Goal: Task Accomplishment & Management: Manage account settings

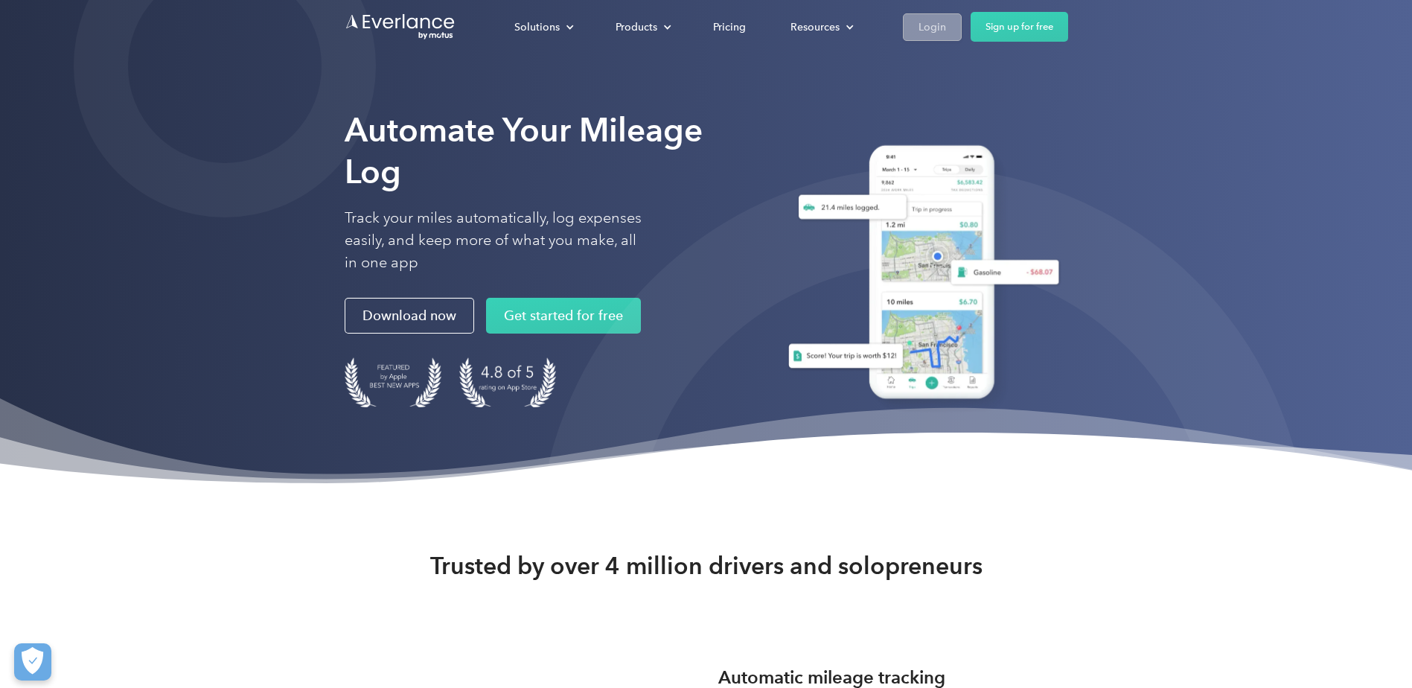
click at [938, 29] on div "Login" at bounding box center [932, 27] width 28 height 19
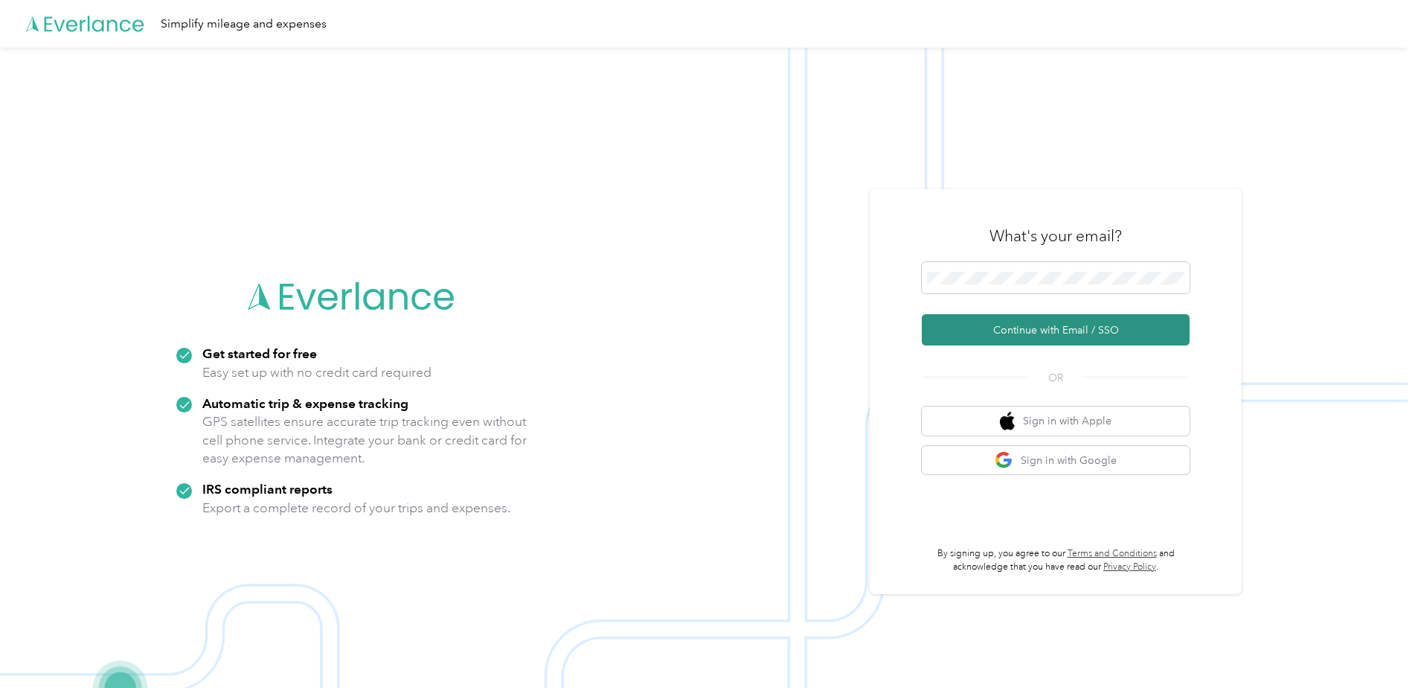
click at [1037, 323] on button "Continue with Email / SSO" at bounding box center [1056, 329] width 268 height 31
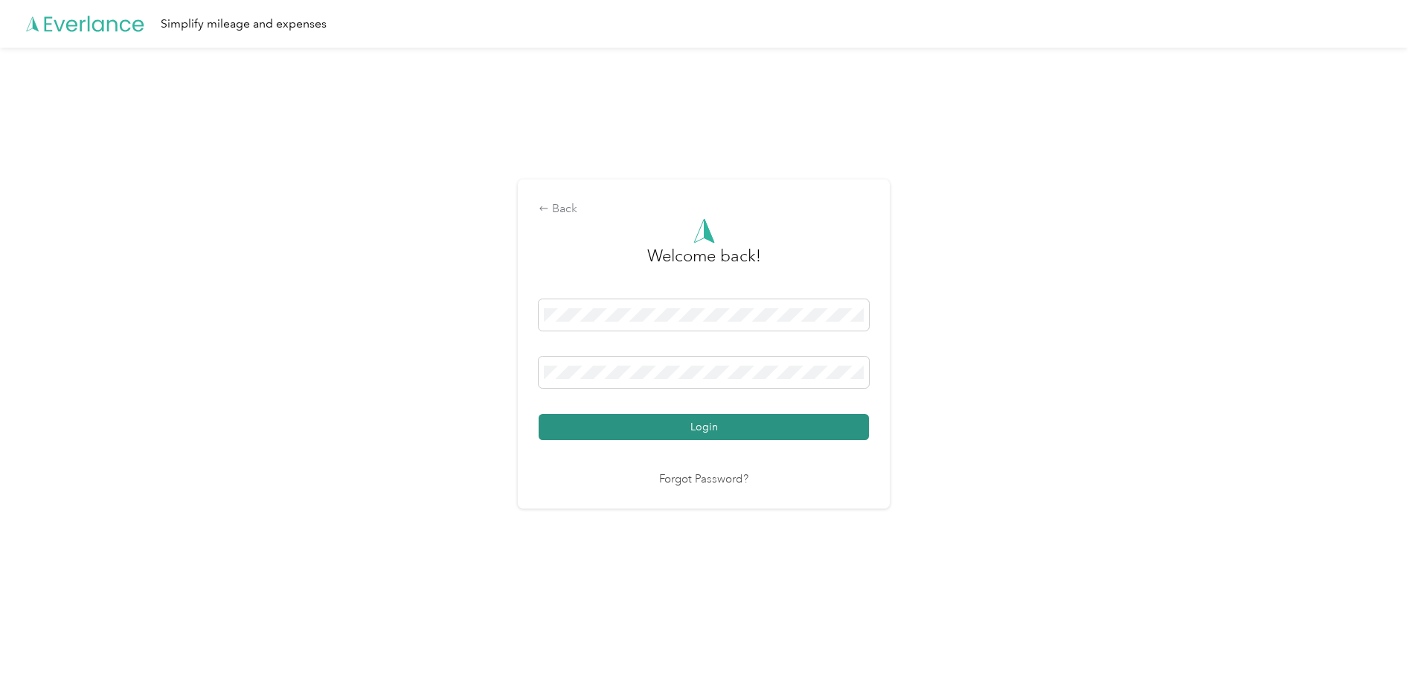
click at [714, 423] on button "Login" at bounding box center [704, 427] width 330 height 26
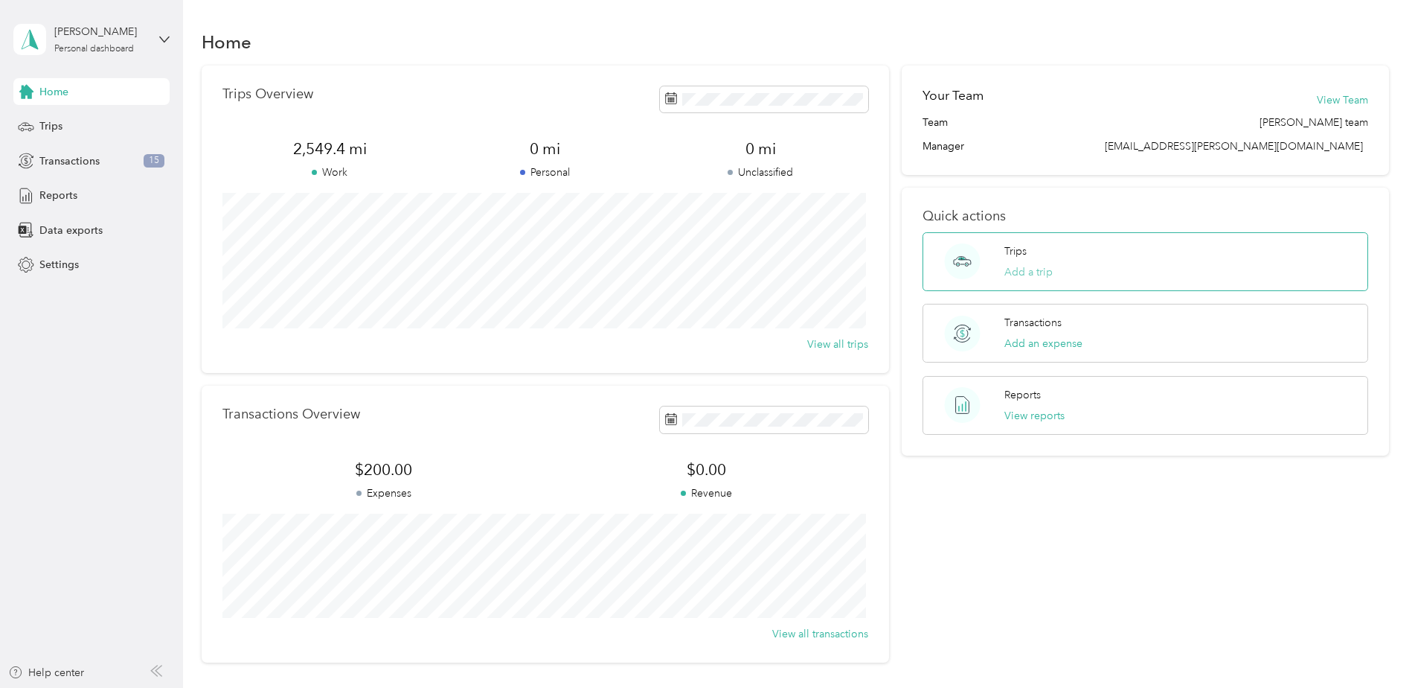
click at [1013, 267] on button "Add a trip" at bounding box center [1029, 272] width 48 height 16
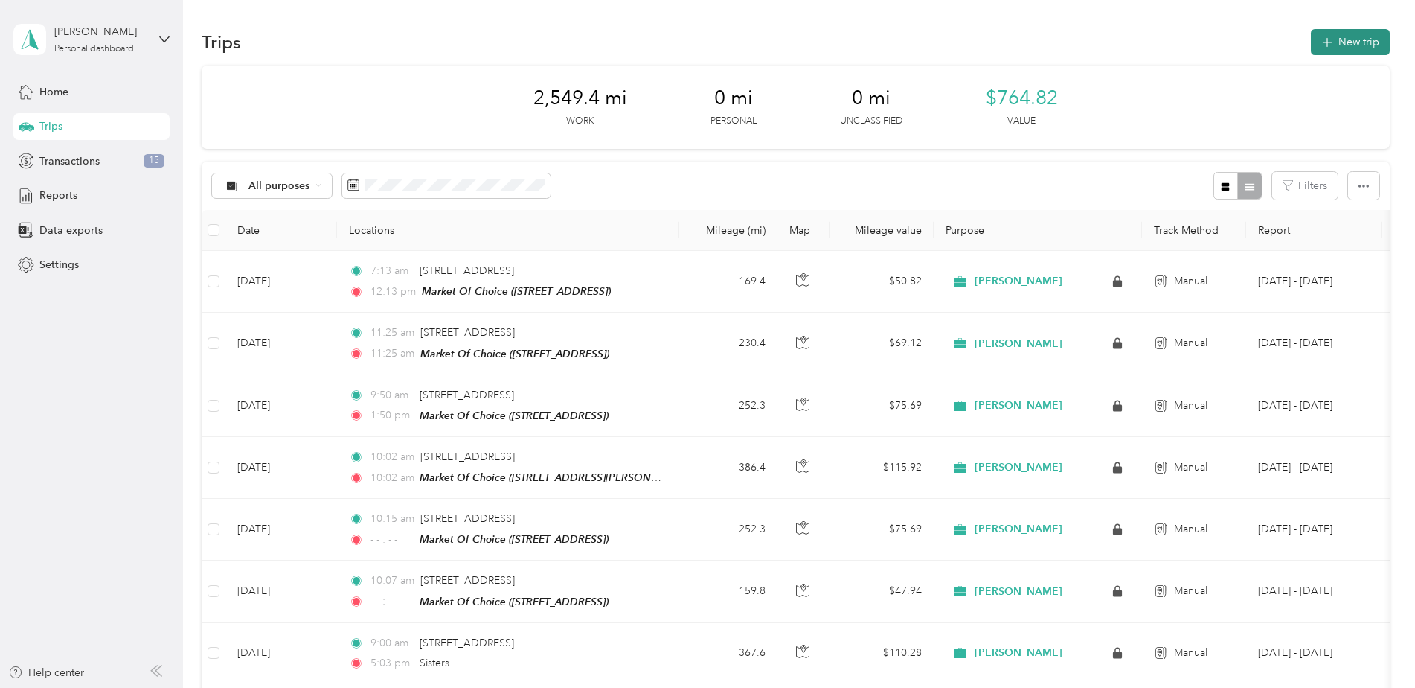
click at [1344, 32] on button "New trip" at bounding box center [1350, 42] width 79 height 26
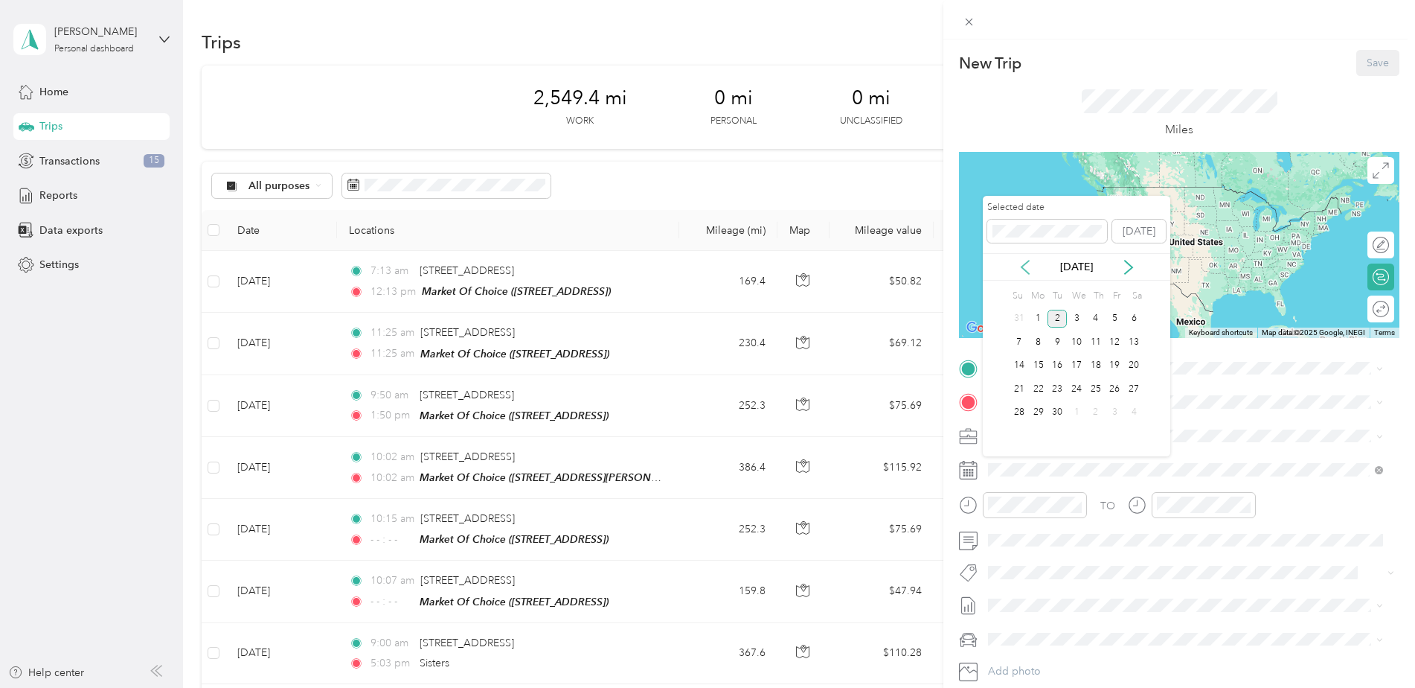
click at [1027, 266] on icon at bounding box center [1025, 267] width 15 height 15
click at [1055, 386] on div "19" at bounding box center [1057, 389] width 19 height 19
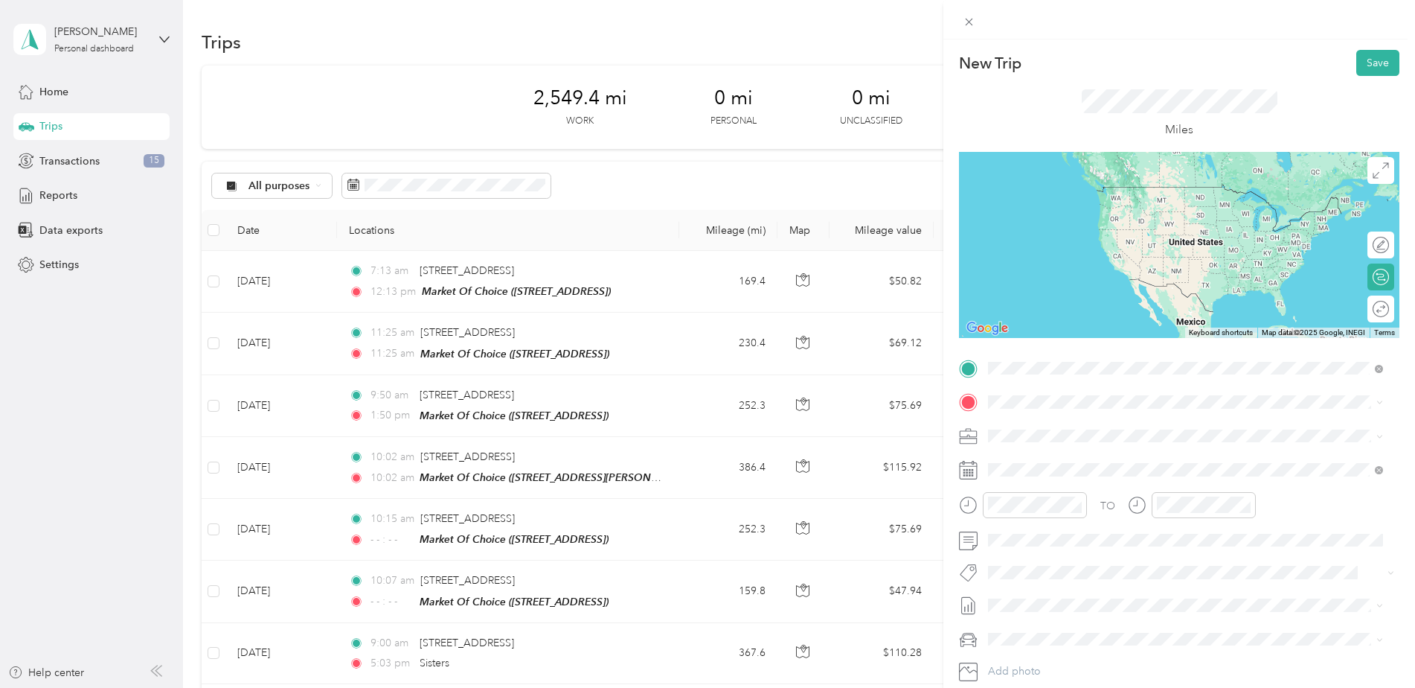
click at [1054, 426] on span "[STREET_ADDRESS][US_STATE]" at bounding box center [1090, 421] width 149 height 13
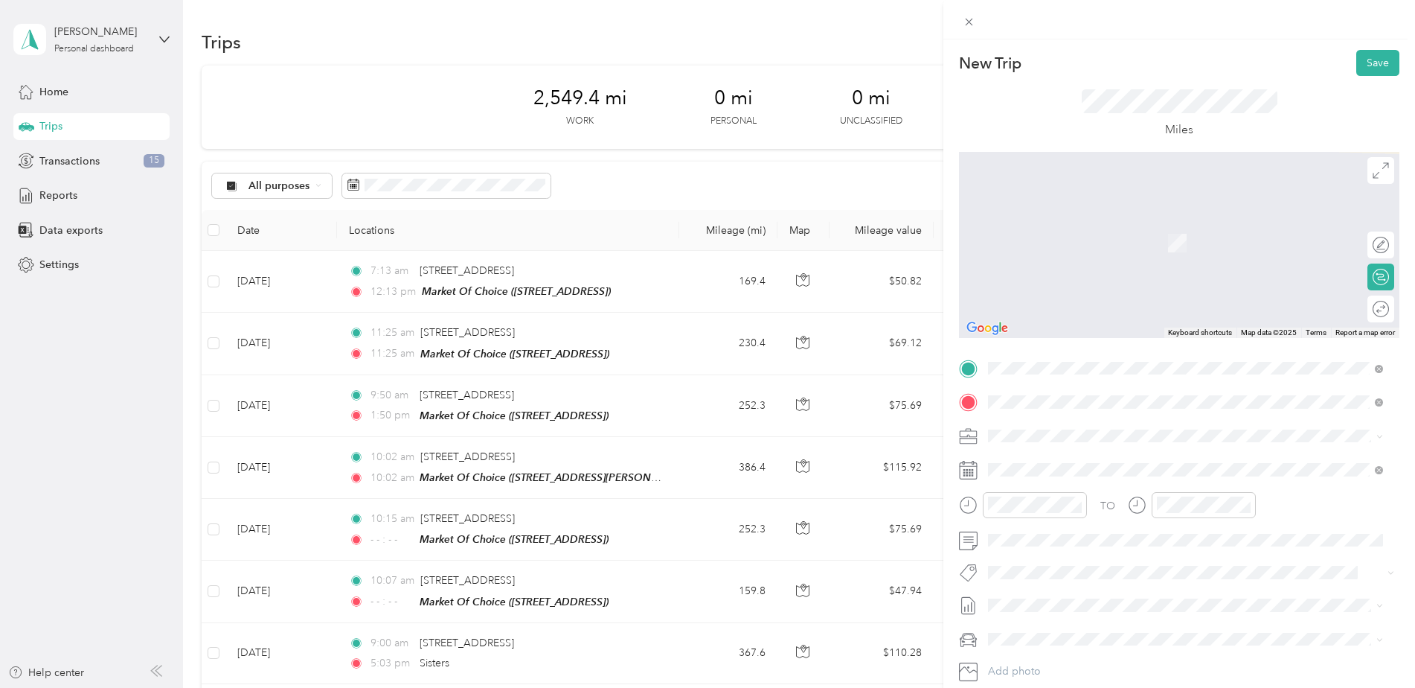
click at [1076, 467] on div "TEAM Market Of Choice [STREET_ADDRESS]" at bounding box center [1085, 472] width 139 height 36
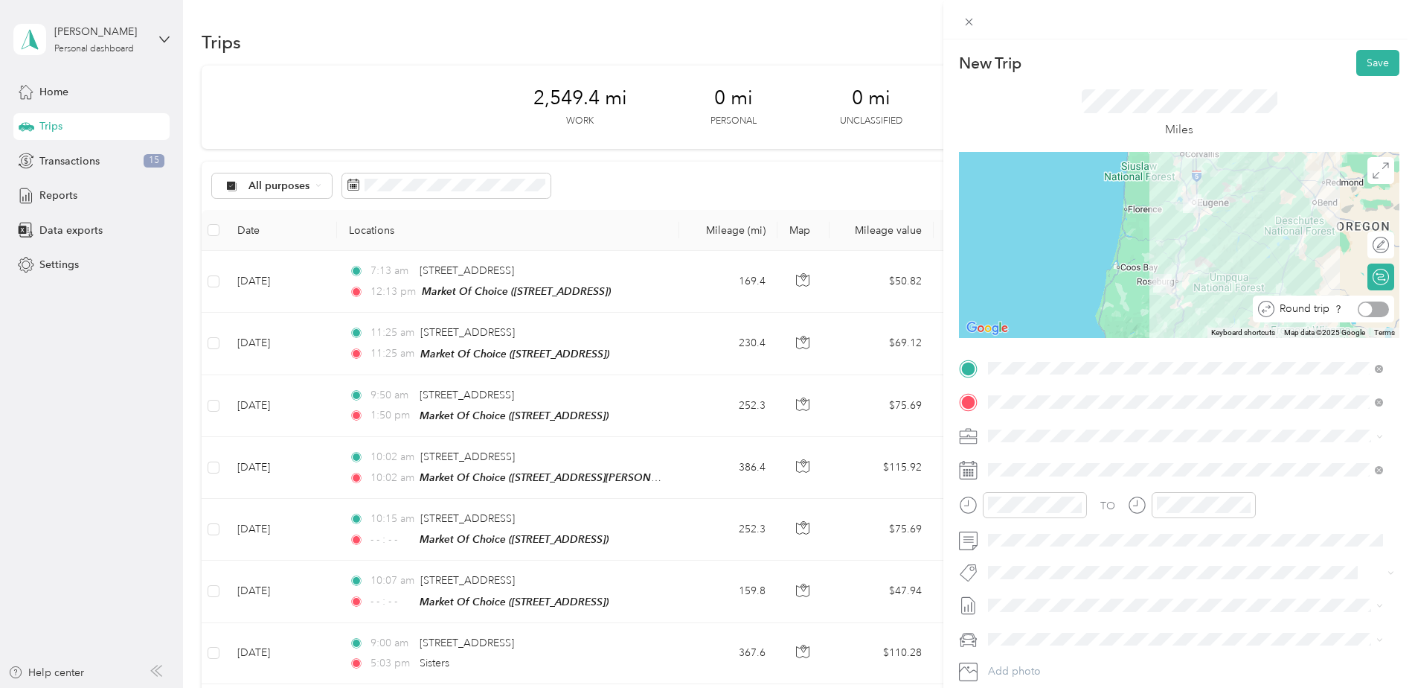
click at [1367, 308] on div at bounding box center [1373, 309] width 31 height 16
click at [1077, 507] on icon "close-circle" at bounding box center [1077, 504] width 10 height 10
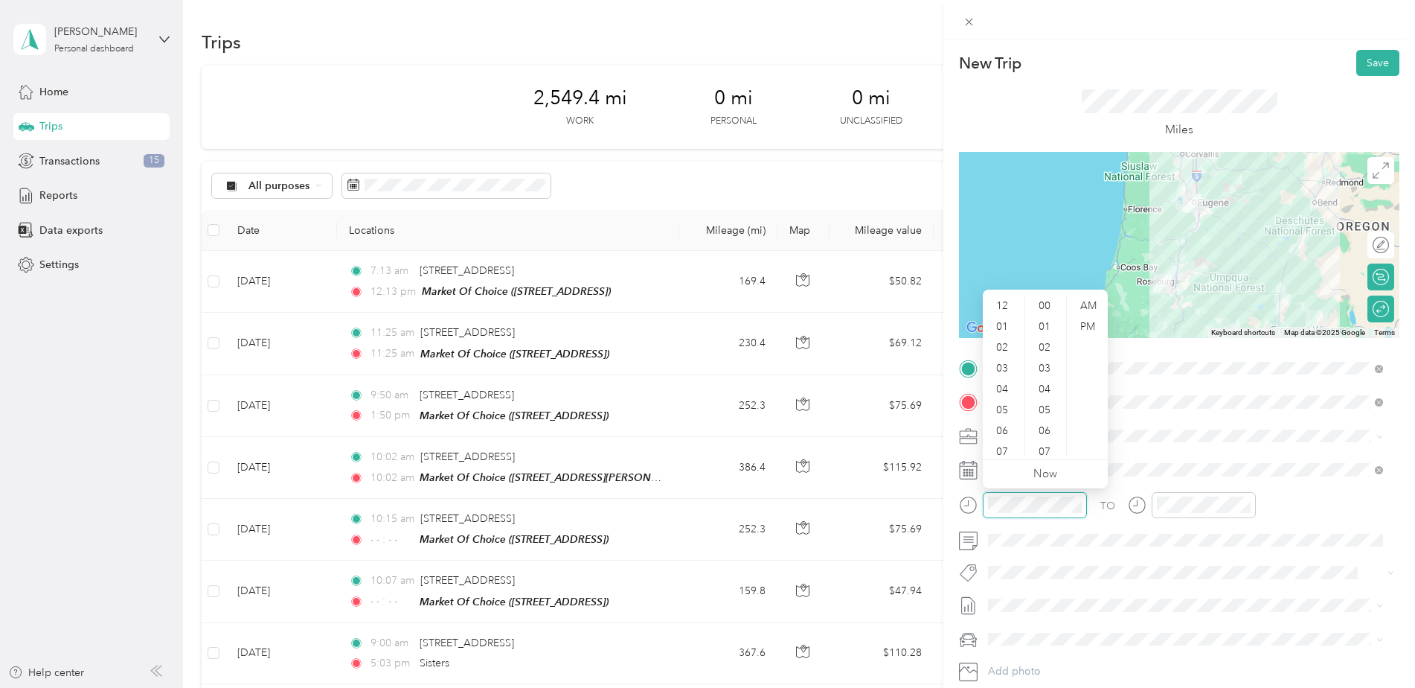
scroll to position [89, 0]
click at [1006, 341] on div "06" at bounding box center [1004, 341] width 36 height 21
click at [1097, 300] on div "AM" at bounding box center [1088, 305] width 36 height 21
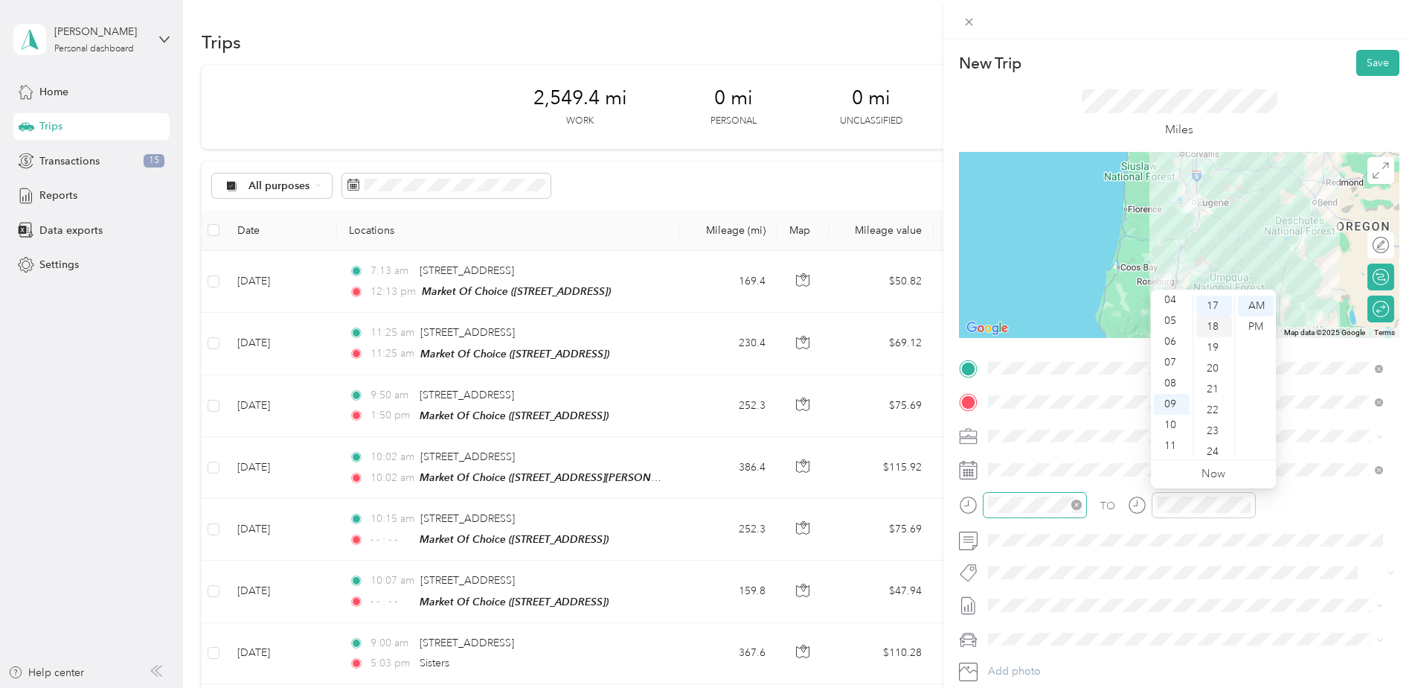
drag, startPoint x: 1171, startPoint y: 321, endPoint x: 1218, endPoint y: 320, distance: 46.9
click at [1171, 321] on div "05" at bounding box center [1172, 320] width 36 height 21
click at [1250, 327] on div "PM" at bounding box center [1256, 326] width 36 height 21
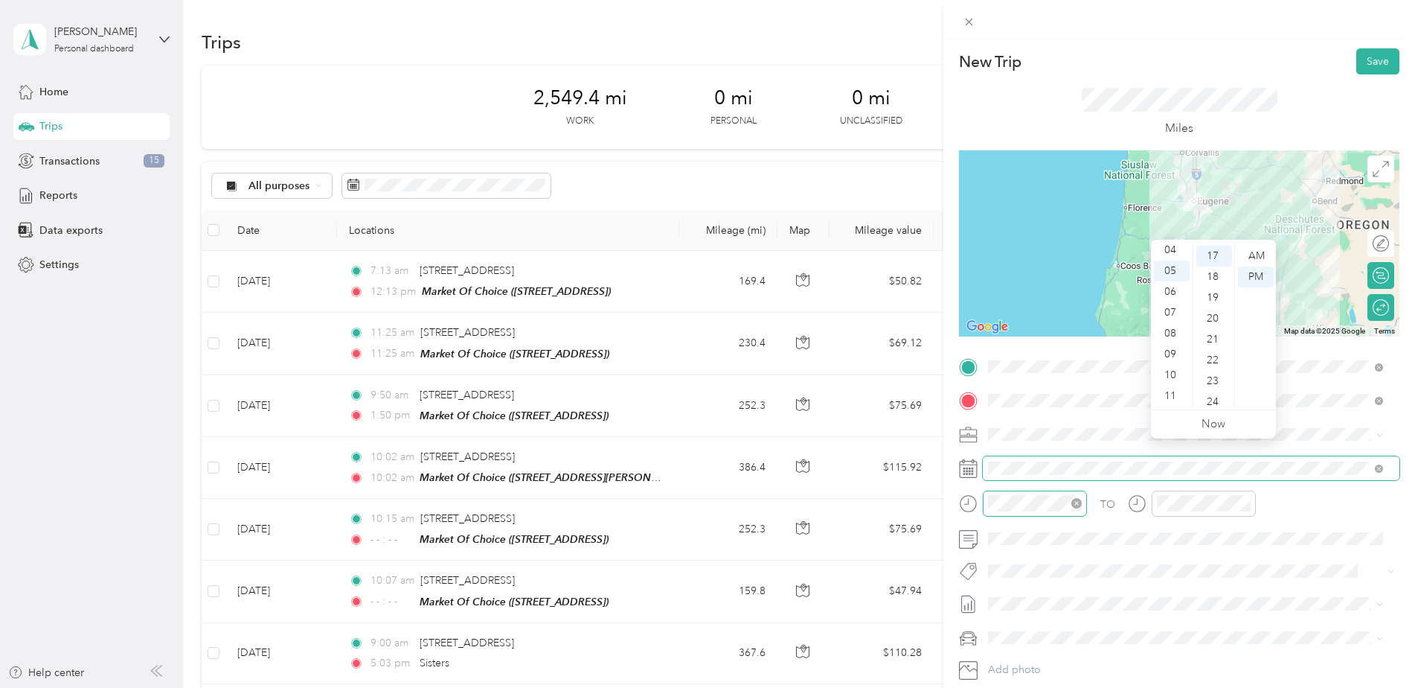
scroll to position [0, 0]
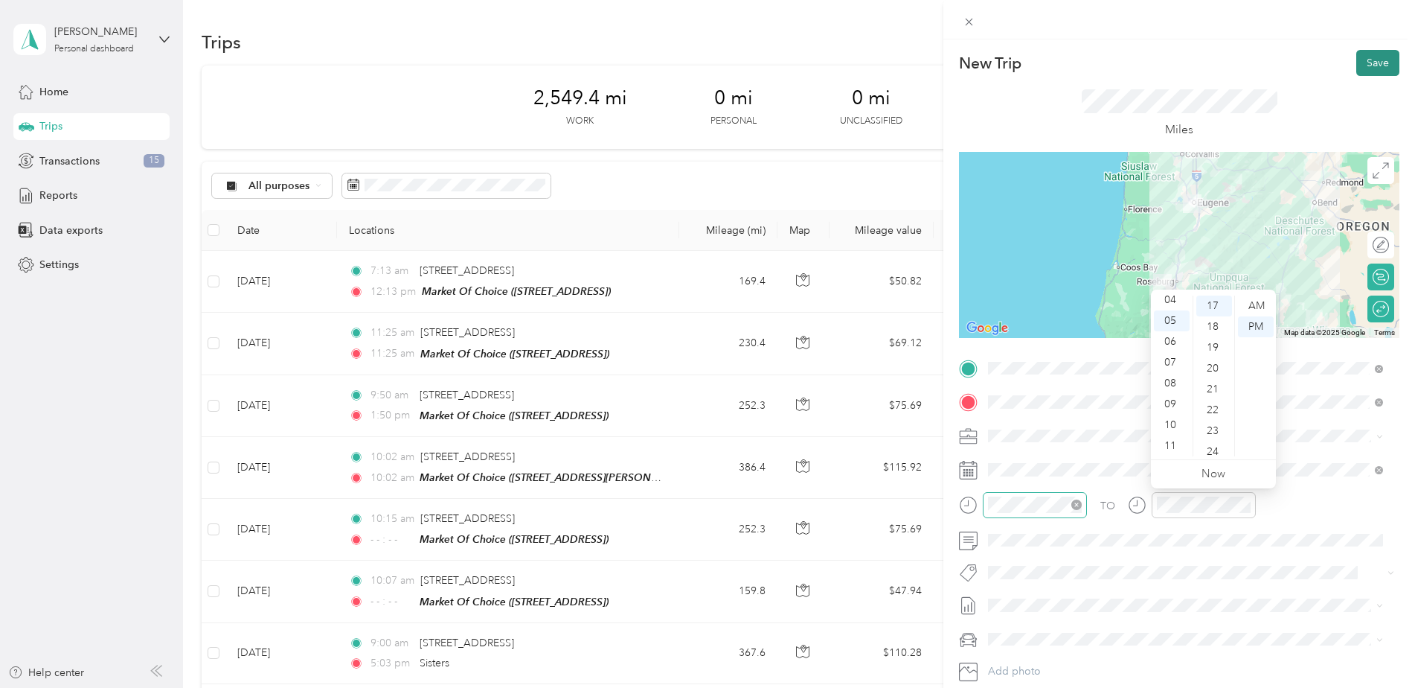
click at [1365, 66] on button "Save" at bounding box center [1378, 63] width 43 height 26
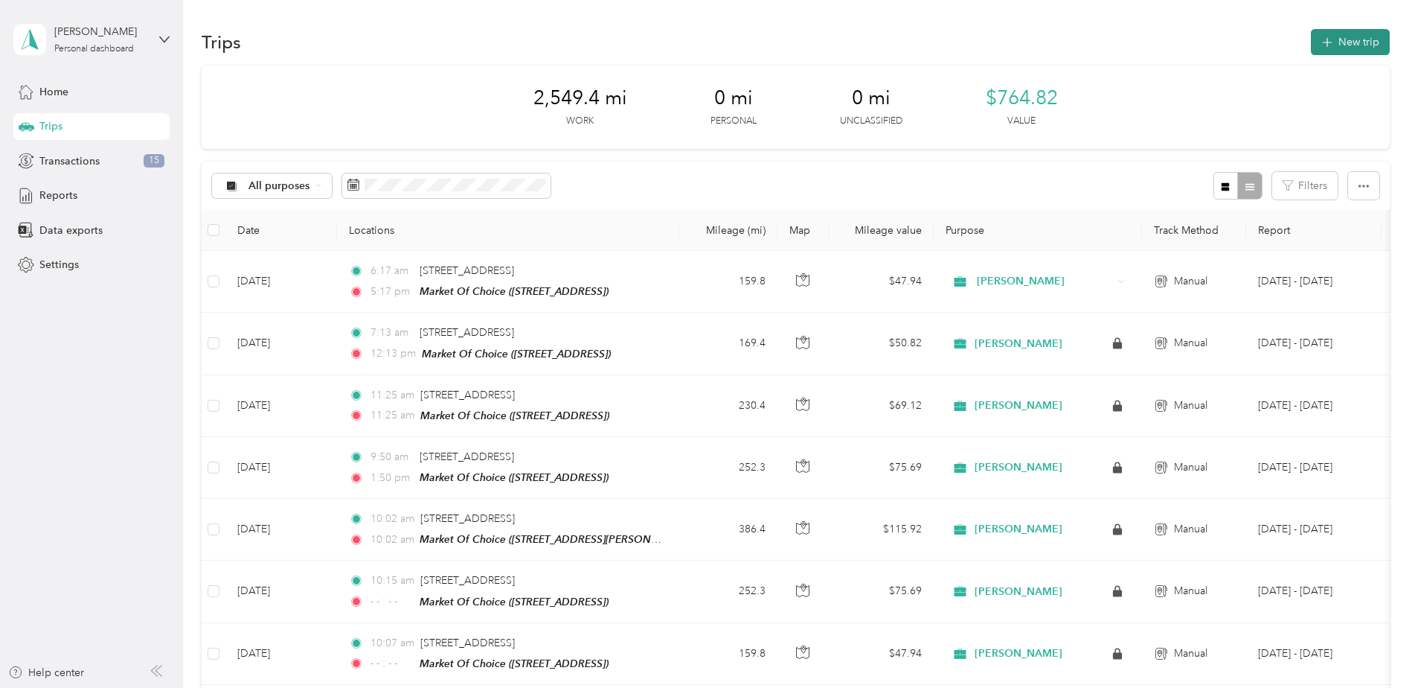
click at [1351, 40] on button "New trip" at bounding box center [1350, 42] width 79 height 26
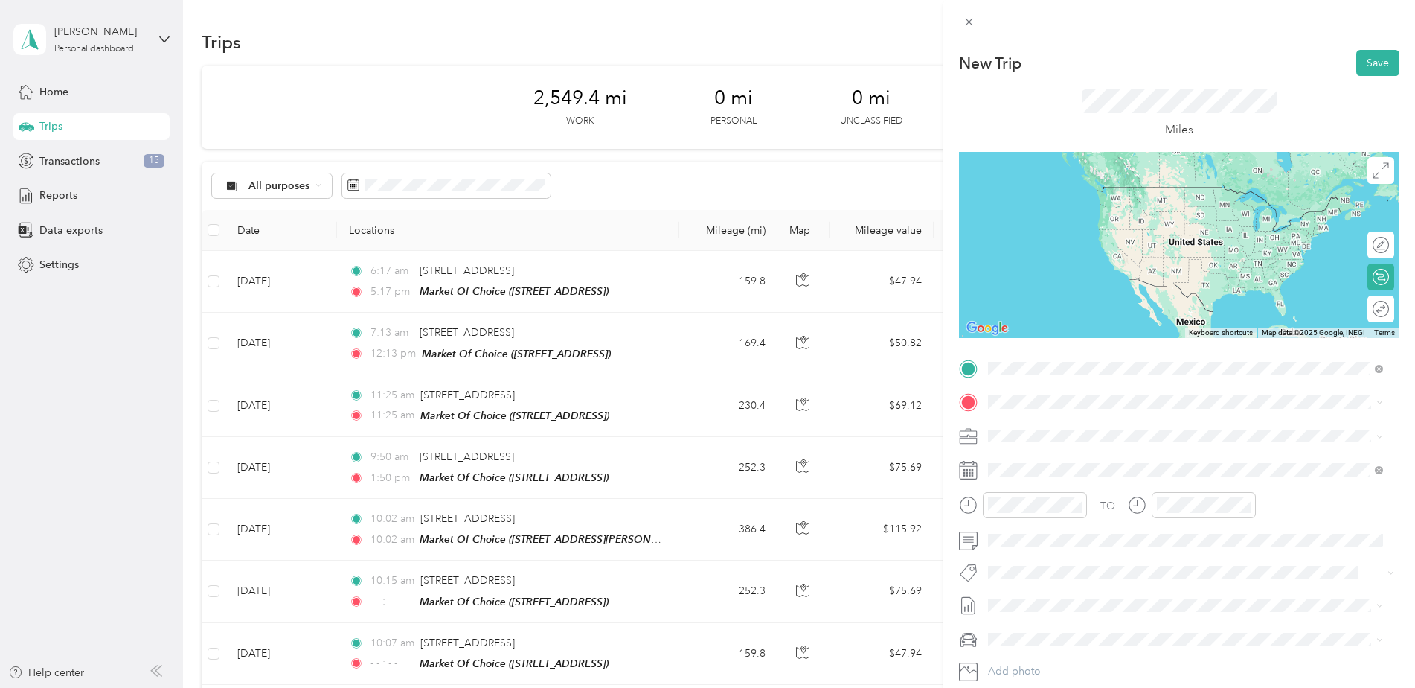
click at [1063, 423] on span "[STREET_ADDRESS][US_STATE]" at bounding box center [1090, 421] width 149 height 13
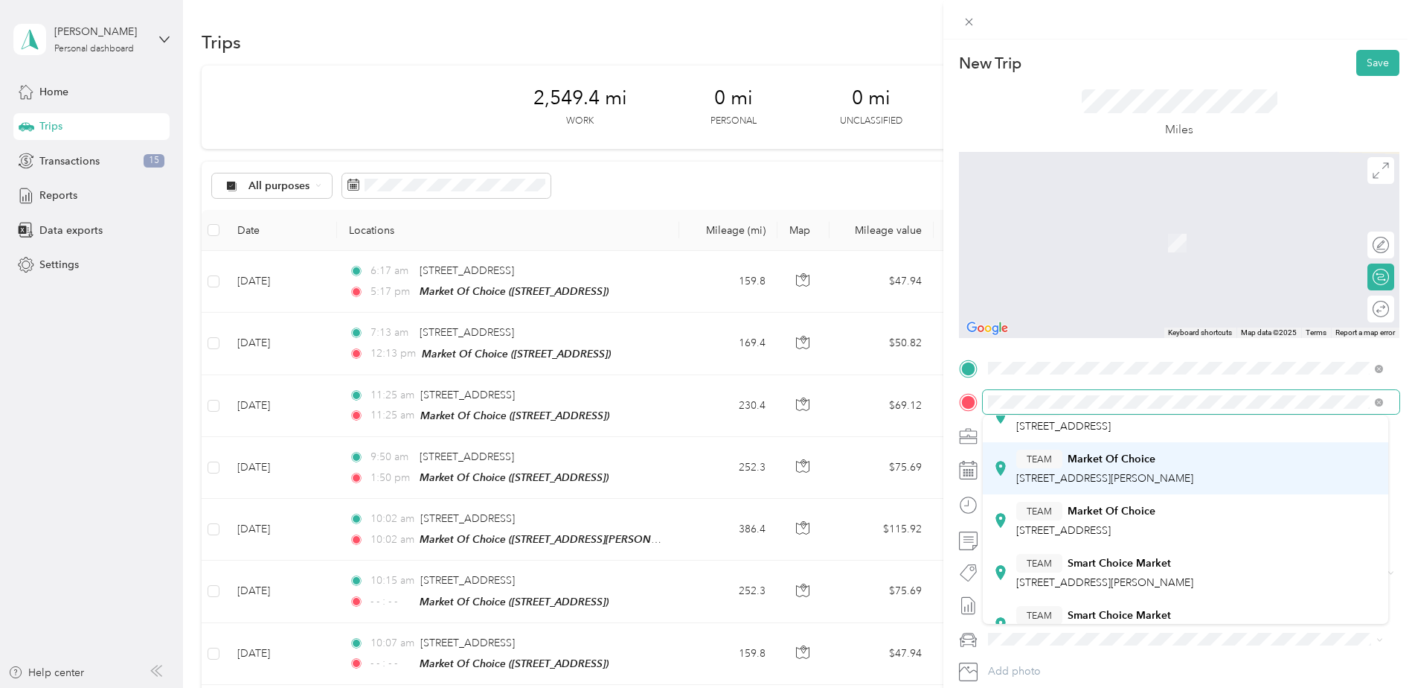
scroll to position [114, 0]
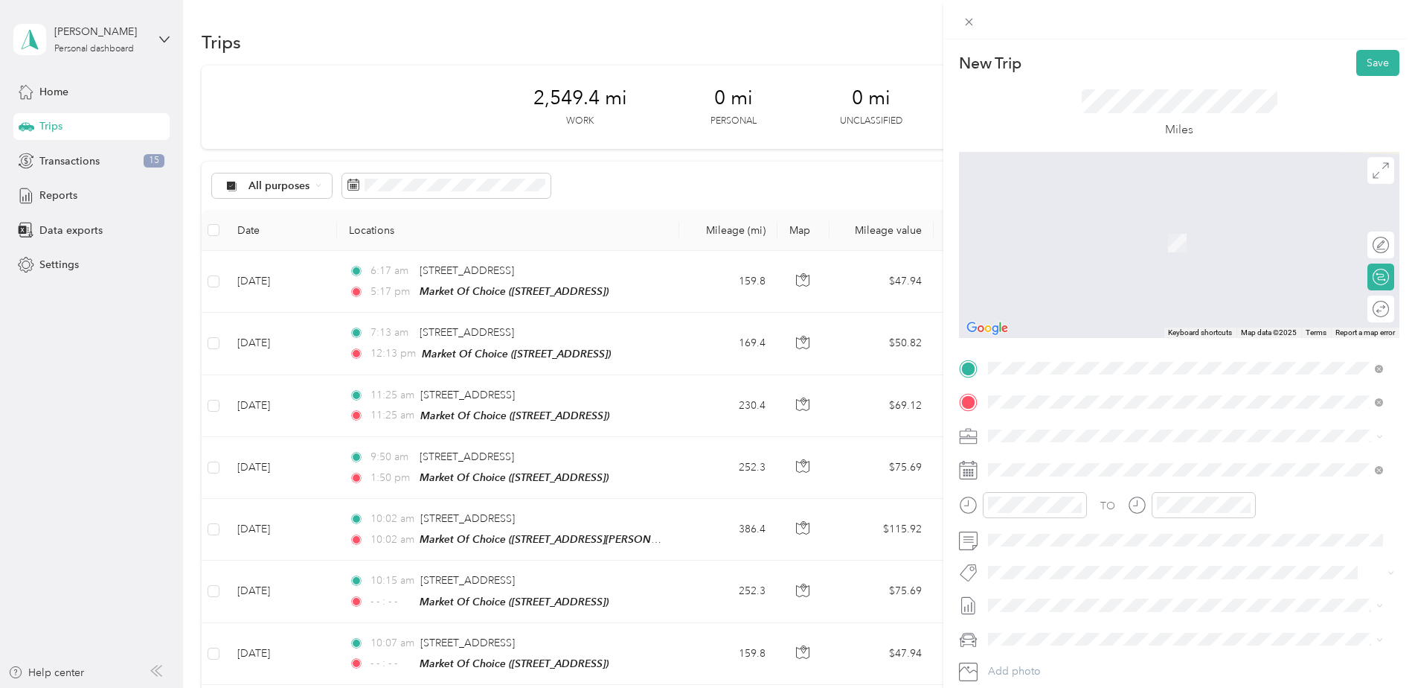
click at [1130, 464] on div "TEAM Market Of Choice" at bounding box center [1085, 463] width 139 height 19
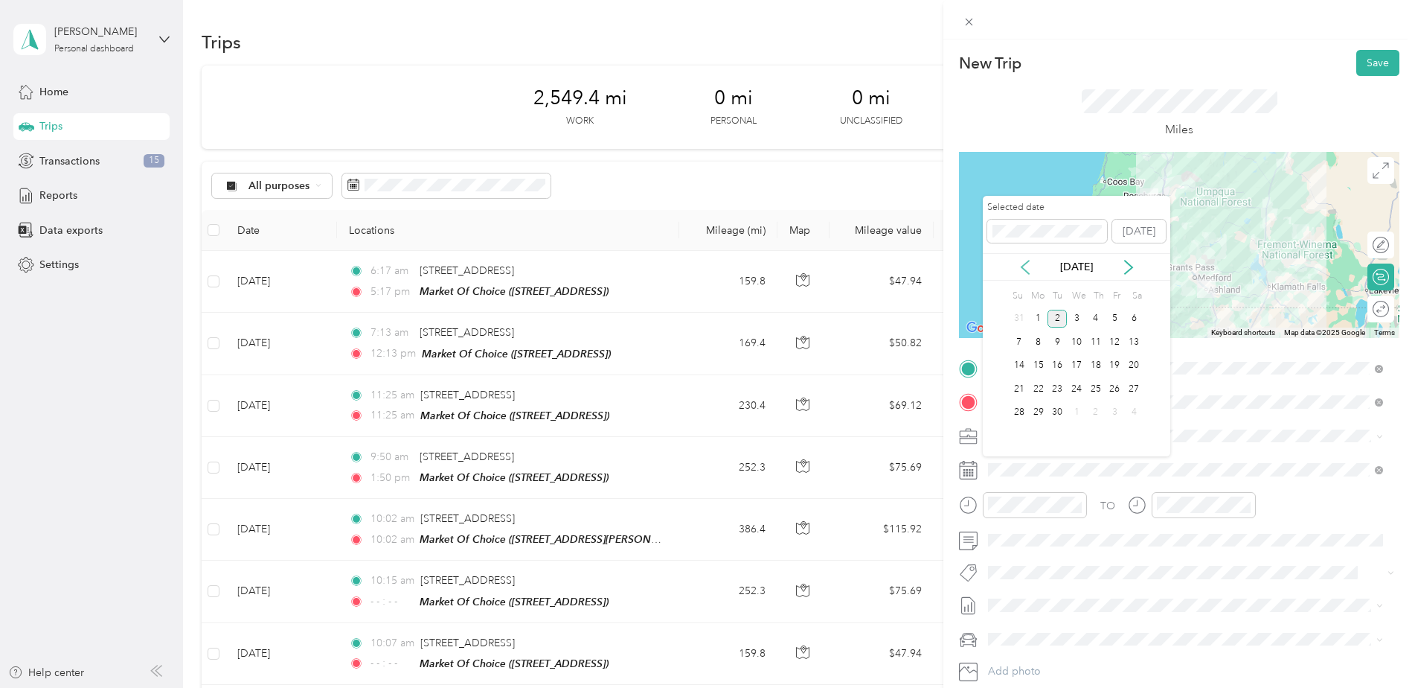
click at [1028, 263] on icon at bounding box center [1025, 267] width 15 height 15
click at [1079, 414] on div "27" at bounding box center [1076, 412] width 19 height 19
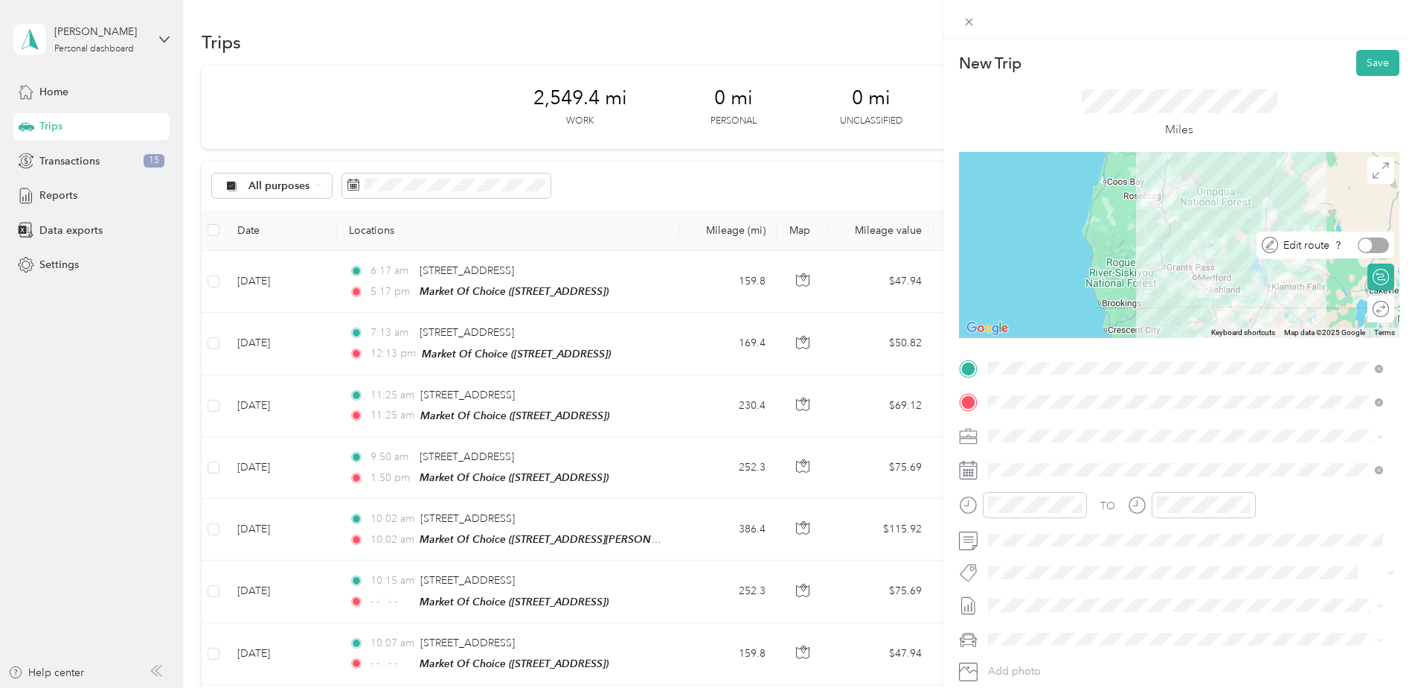
click at [1362, 244] on div at bounding box center [1373, 245] width 31 height 16
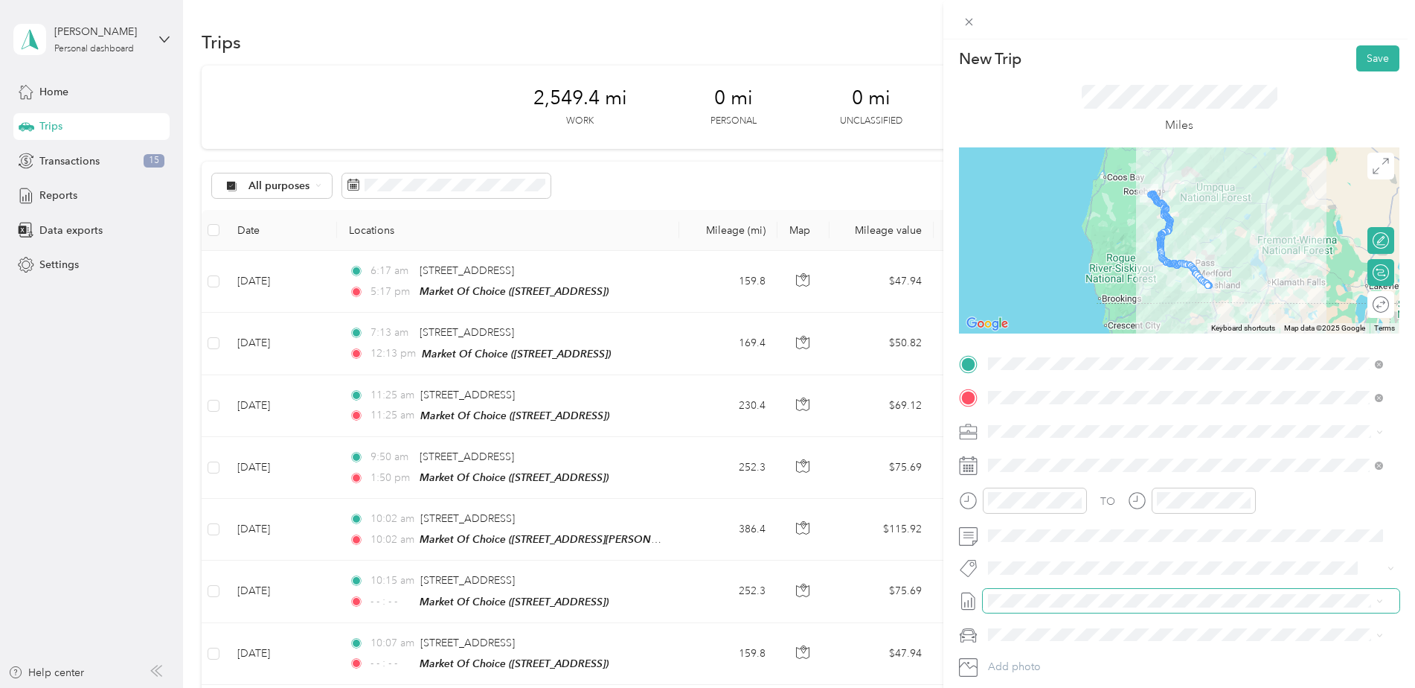
scroll to position [0, 0]
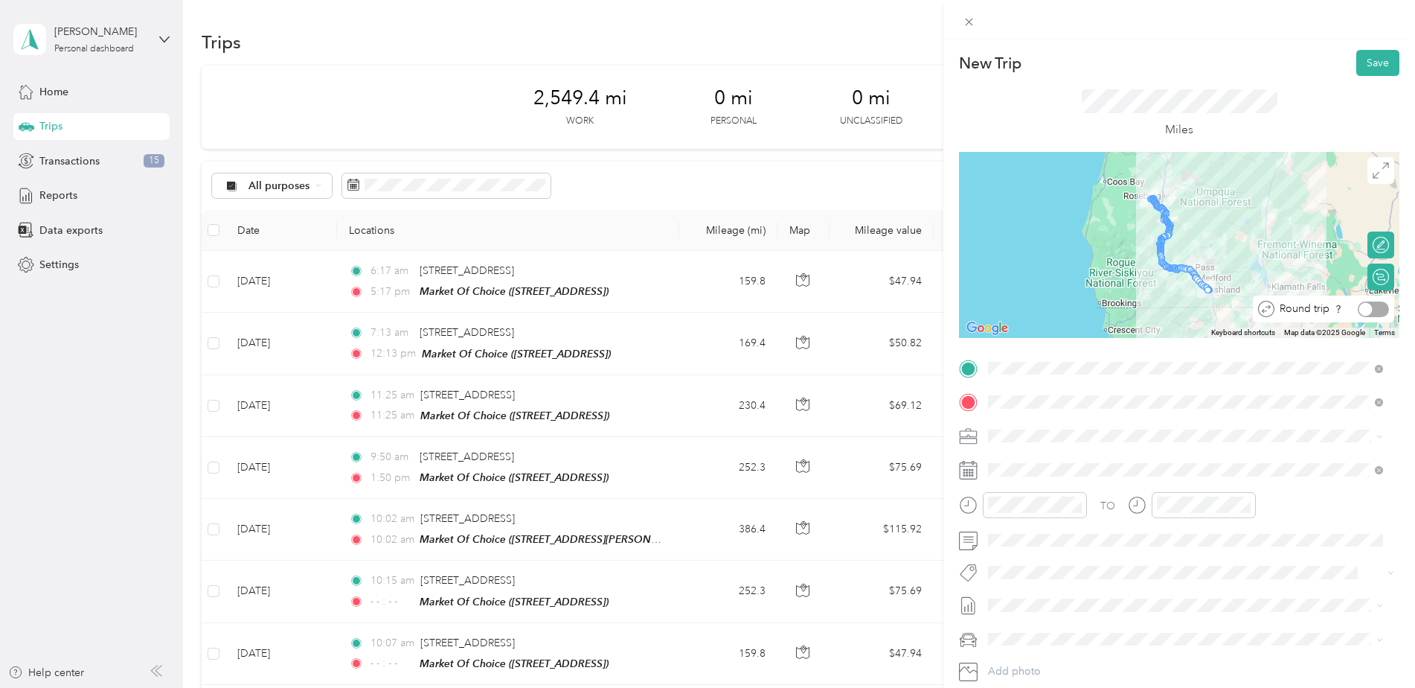
click at [1371, 308] on div at bounding box center [1373, 309] width 31 height 16
click at [1375, 242] on div at bounding box center [1381, 244] width 13 height 13
click at [1374, 65] on button "Save" at bounding box center [1378, 63] width 43 height 26
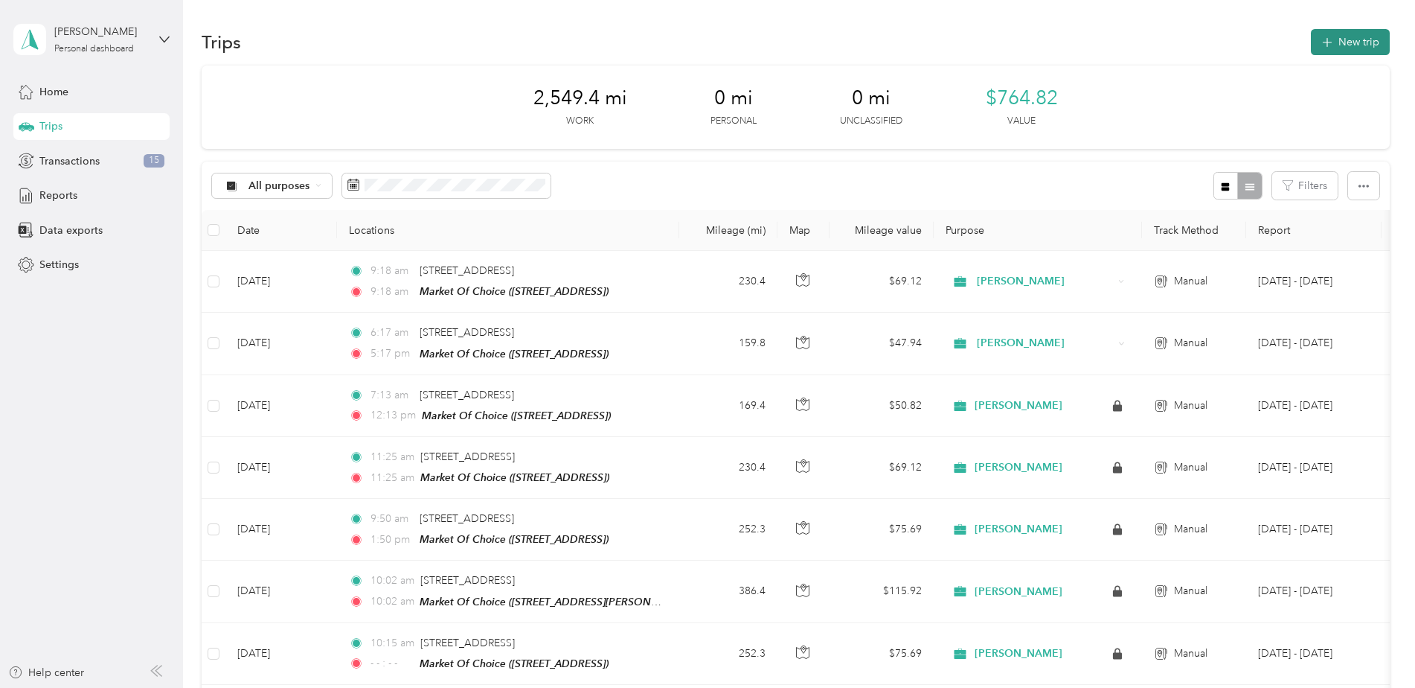
click at [1348, 33] on button "New trip" at bounding box center [1350, 42] width 79 height 26
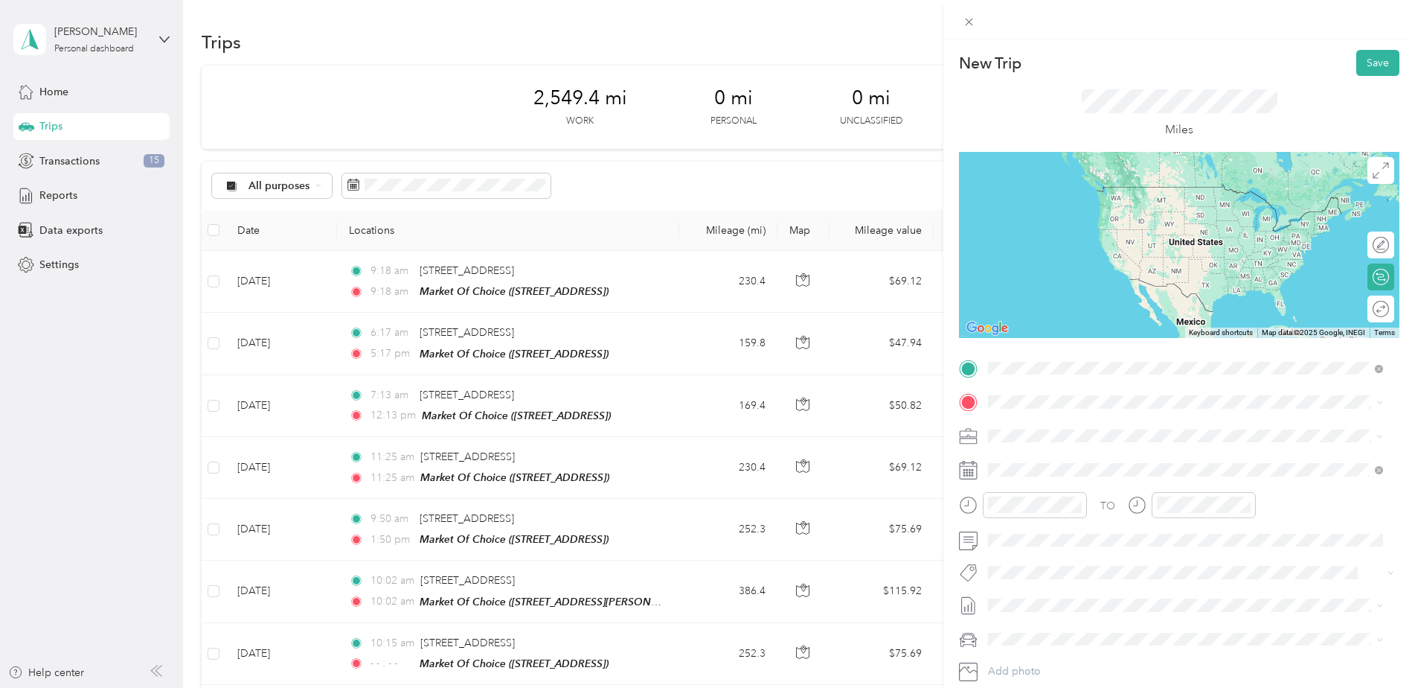
click at [1118, 429] on strong "Market Of Choice" at bounding box center [1112, 429] width 88 height 13
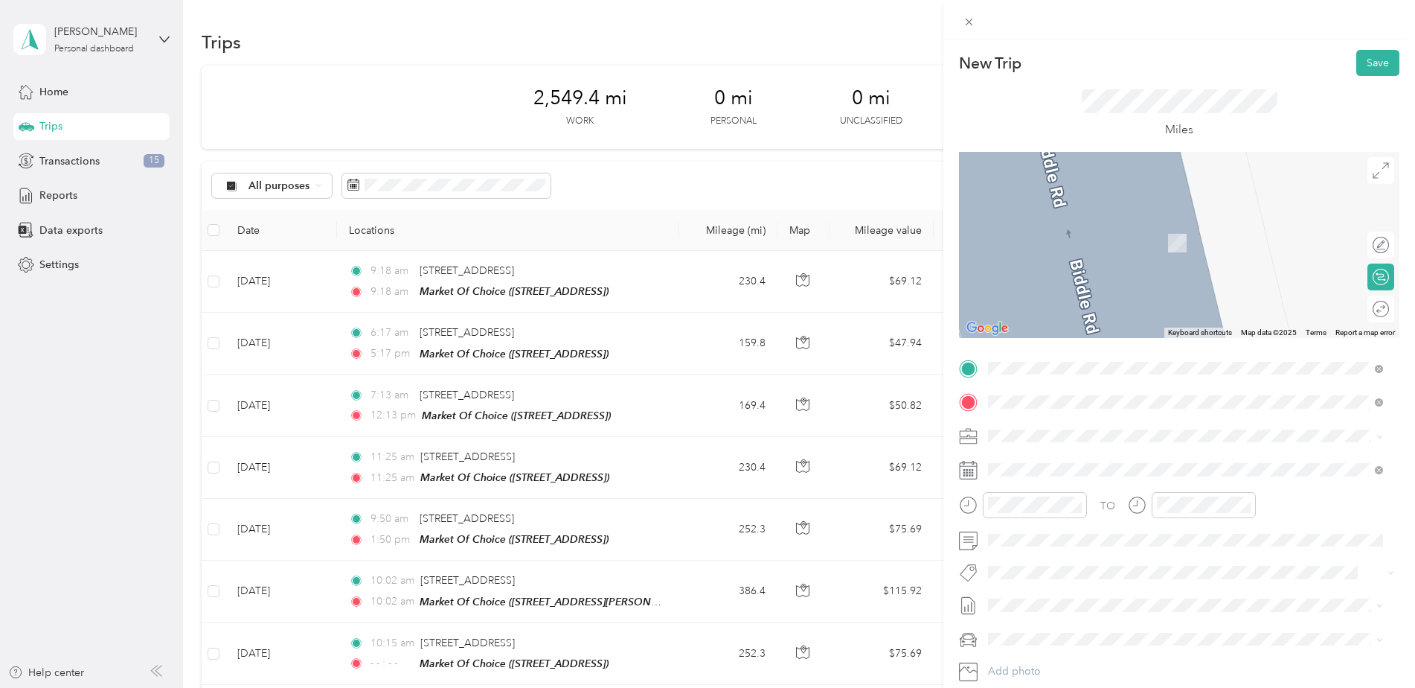
click at [1049, 457] on span "[GEOGRAPHIC_DATA] [US_STATE], [GEOGRAPHIC_DATA]" at bounding box center [1099, 462] width 167 height 26
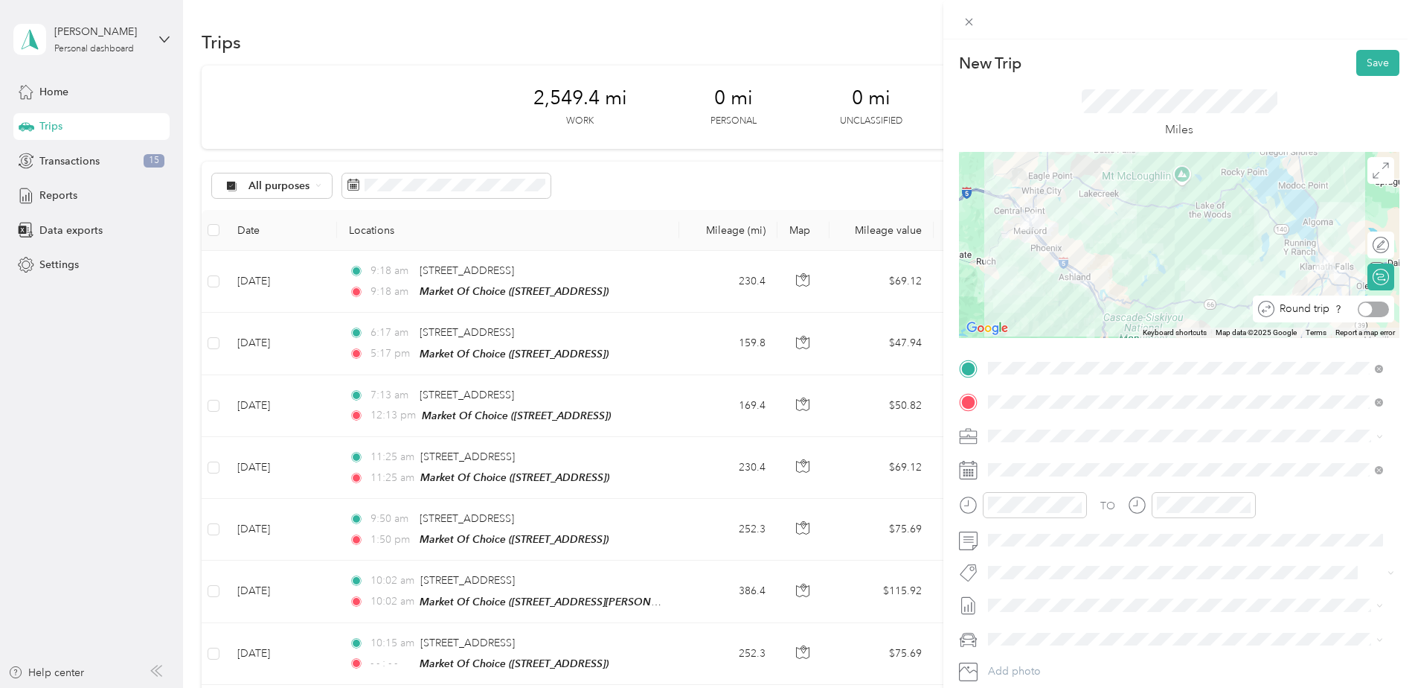
click at [1363, 310] on div "Round trip" at bounding box center [1332, 309] width 115 height 16
click at [1363, 310] on div at bounding box center [1373, 309] width 31 height 16
click at [1368, 59] on button "Save" at bounding box center [1378, 63] width 43 height 26
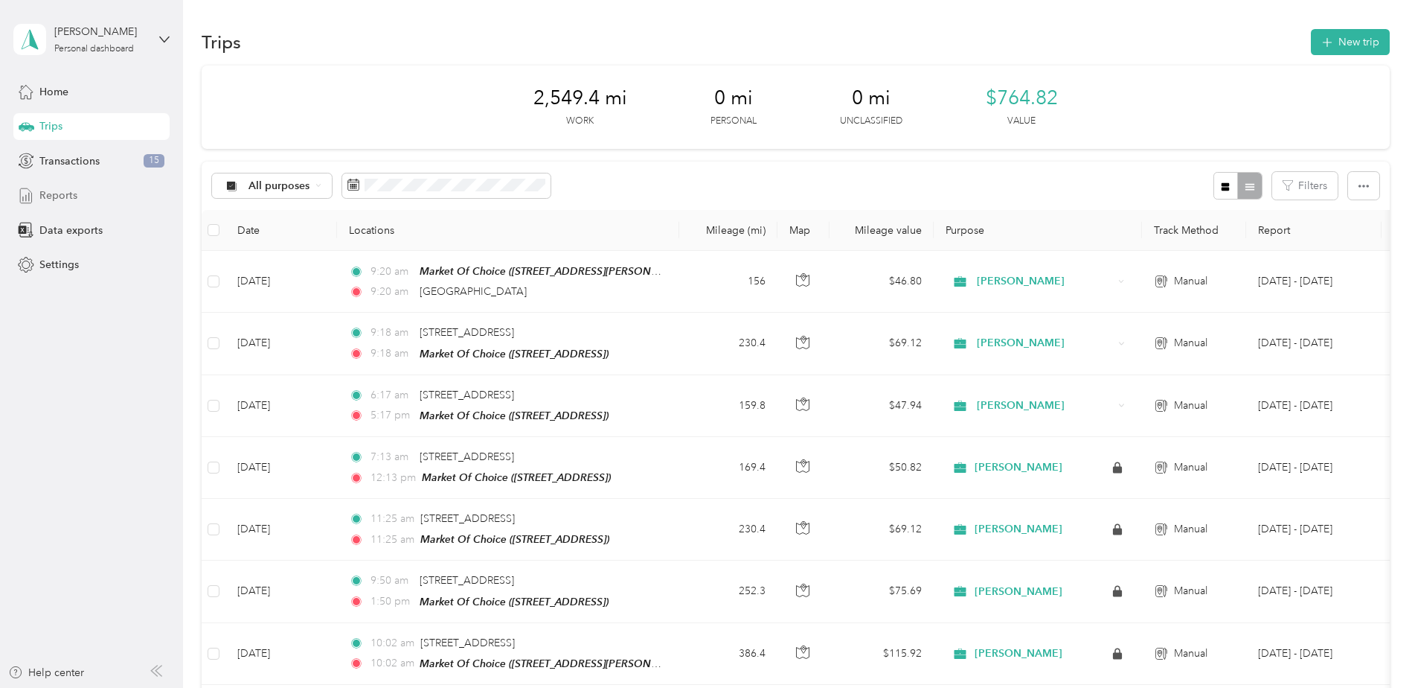
click at [51, 190] on span "Reports" at bounding box center [58, 196] width 38 height 16
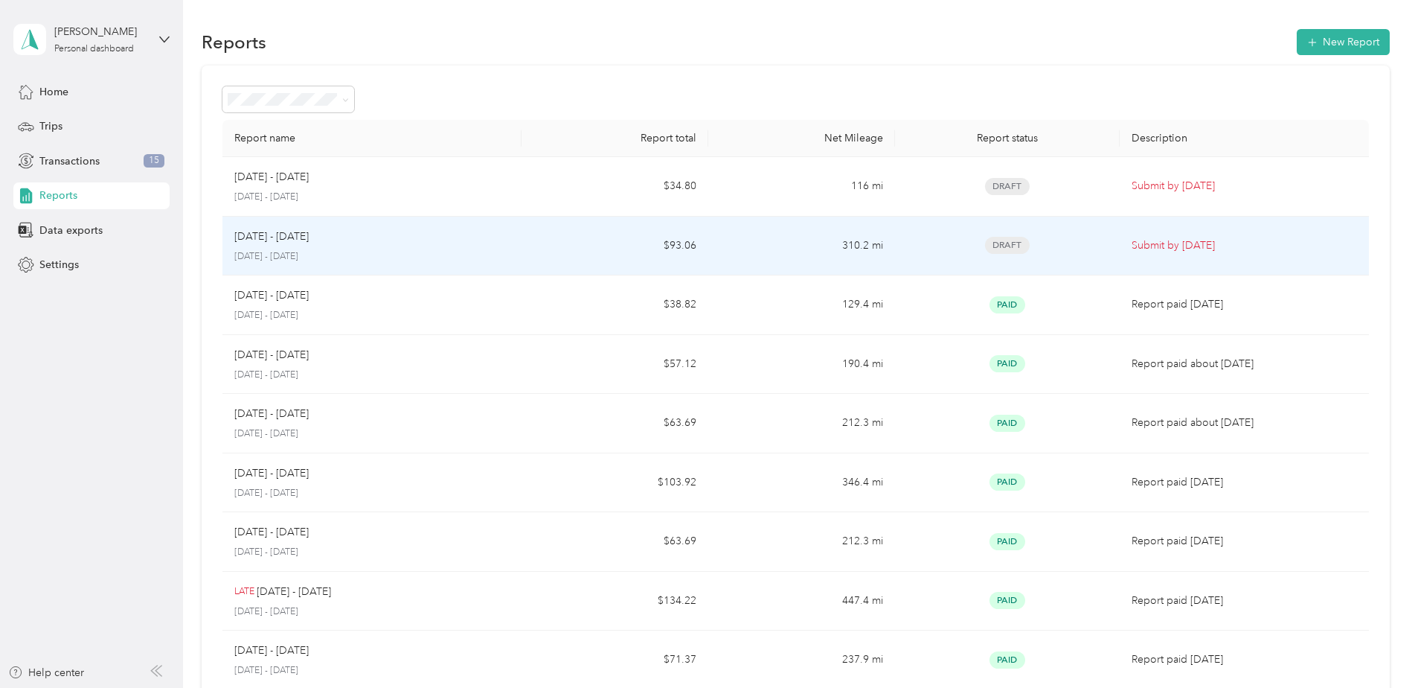
click at [324, 244] on div "[DATE] - [DATE]" at bounding box center [371, 236] width 275 height 16
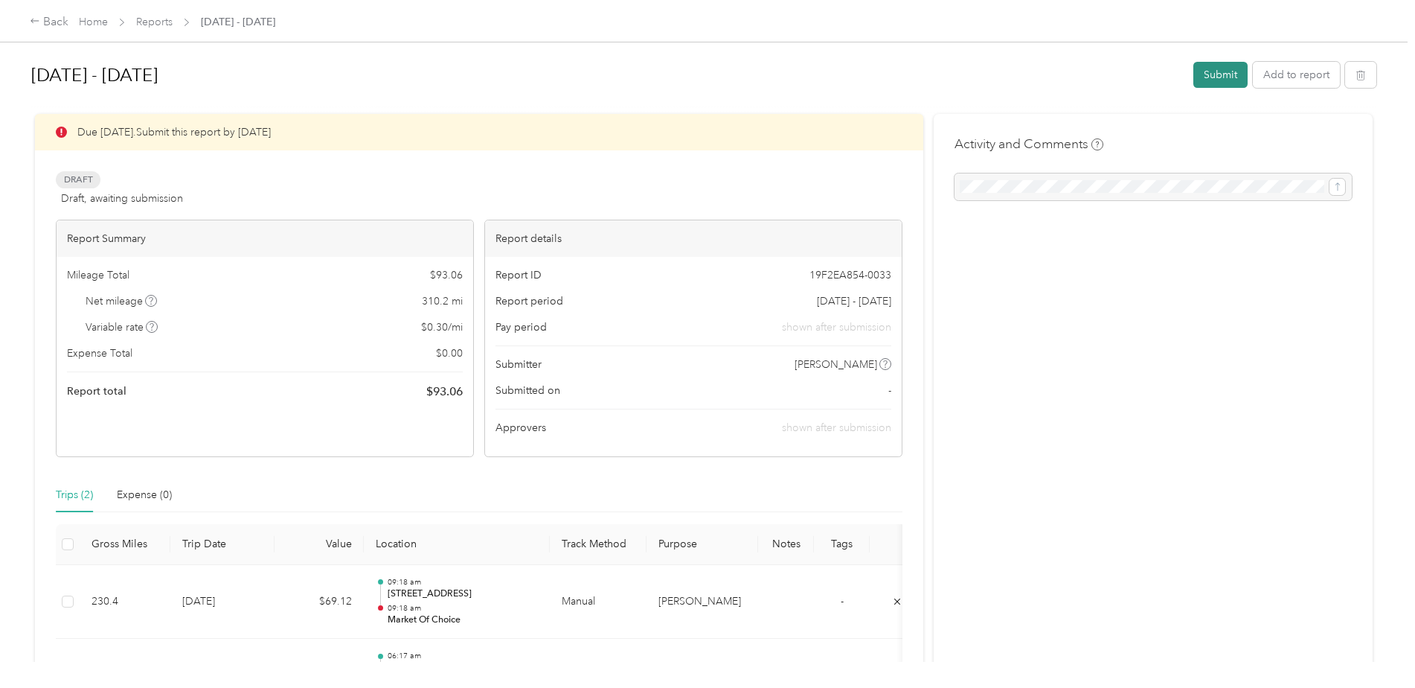
click at [1214, 76] on button "Submit" at bounding box center [1221, 75] width 54 height 26
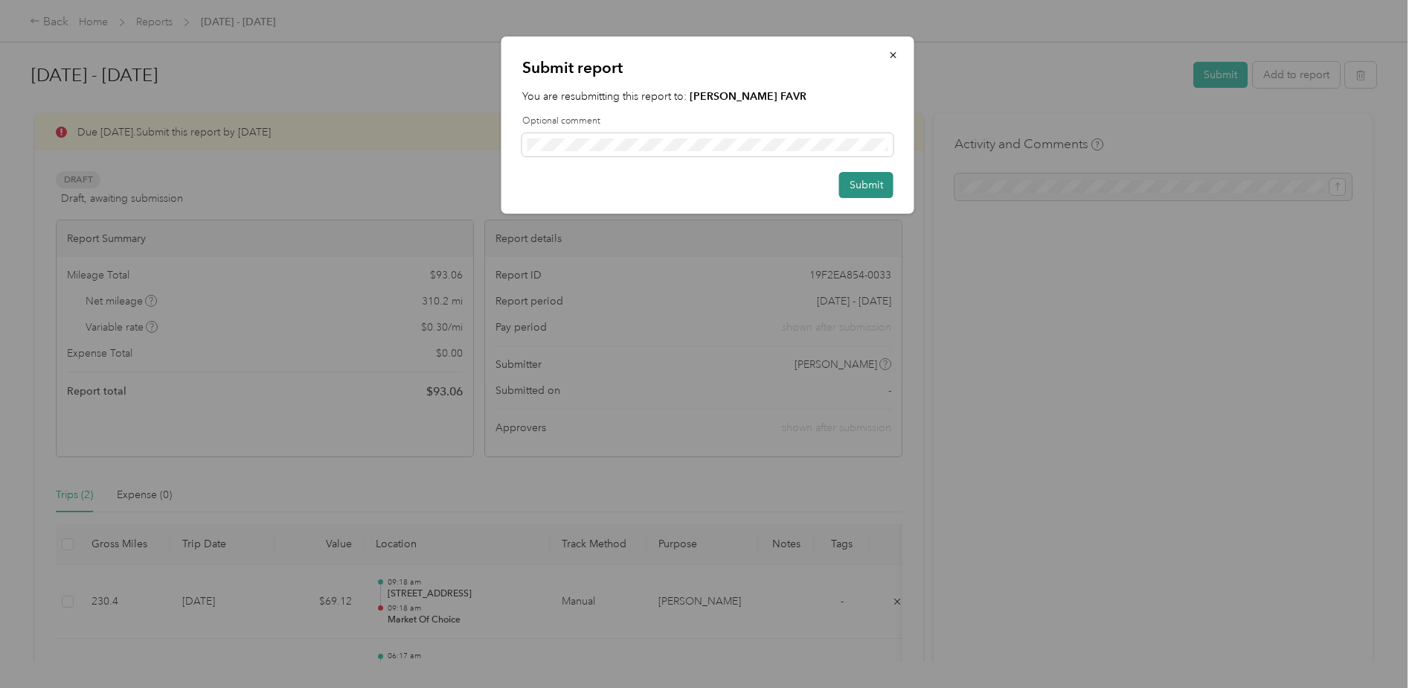
click at [878, 188] on button "Submit" at bounding box center [866, 185] width 54 height 26
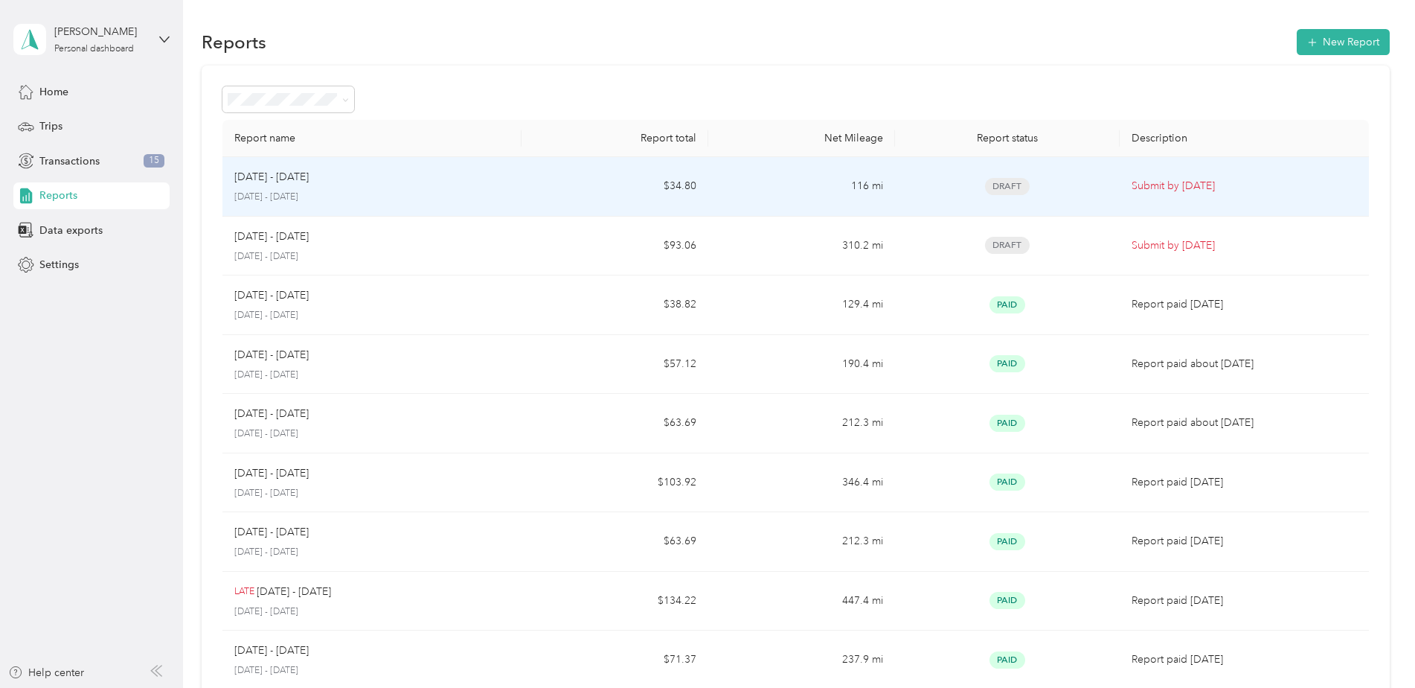
click at [348, 184] on div "[DATE] - [DATE]" at bounding box center [371, 177] width 275 height 16
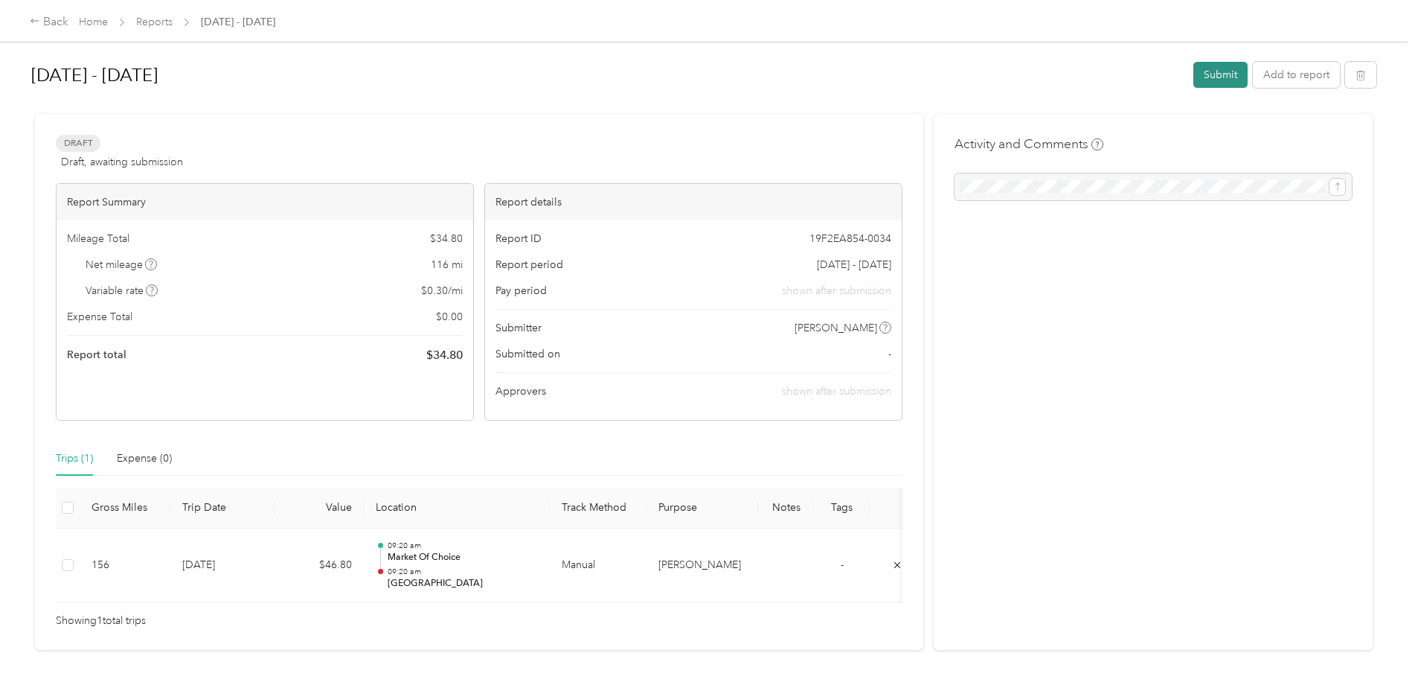
click at [1211, 72] on button "Submit" at bounding box center [1221, 75] width 54 height 26
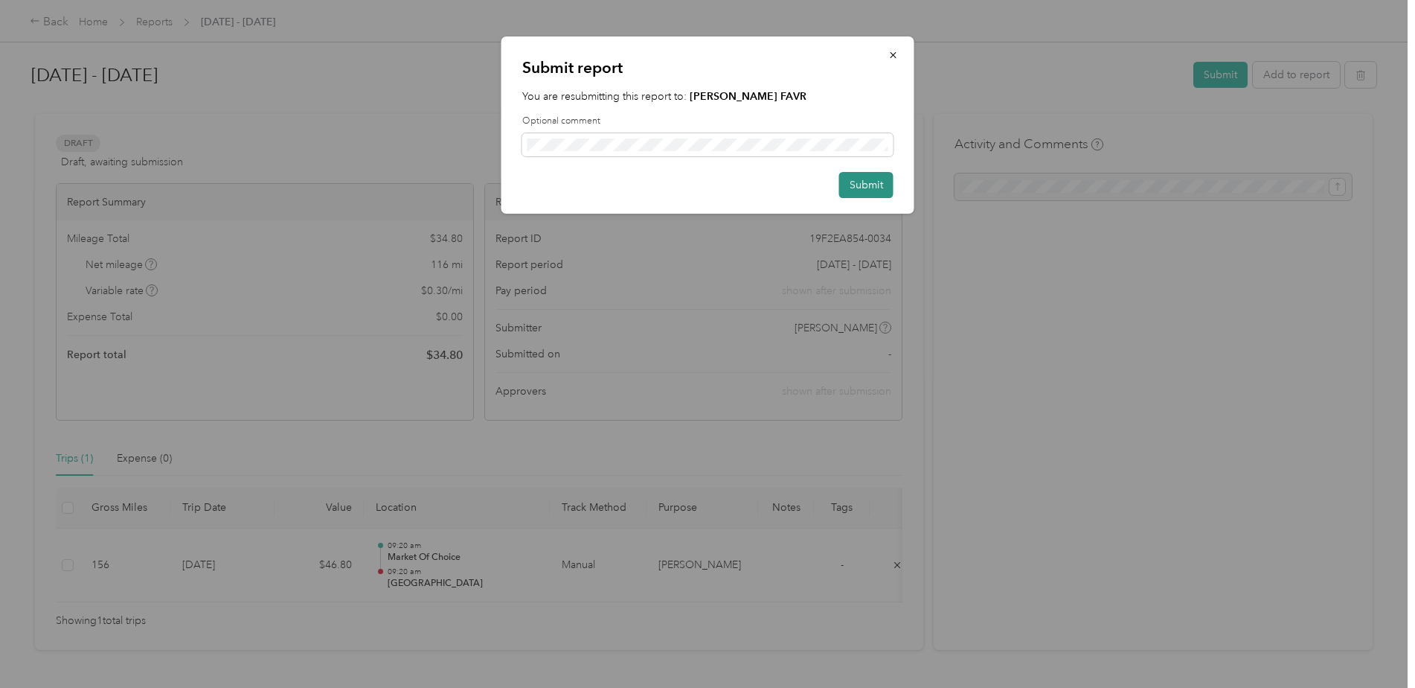
click at [865, 185] on button "Submit" at bounding box center [866, 185] width 54 height 26
